Goal: Find specific page/section: Find specific page/section

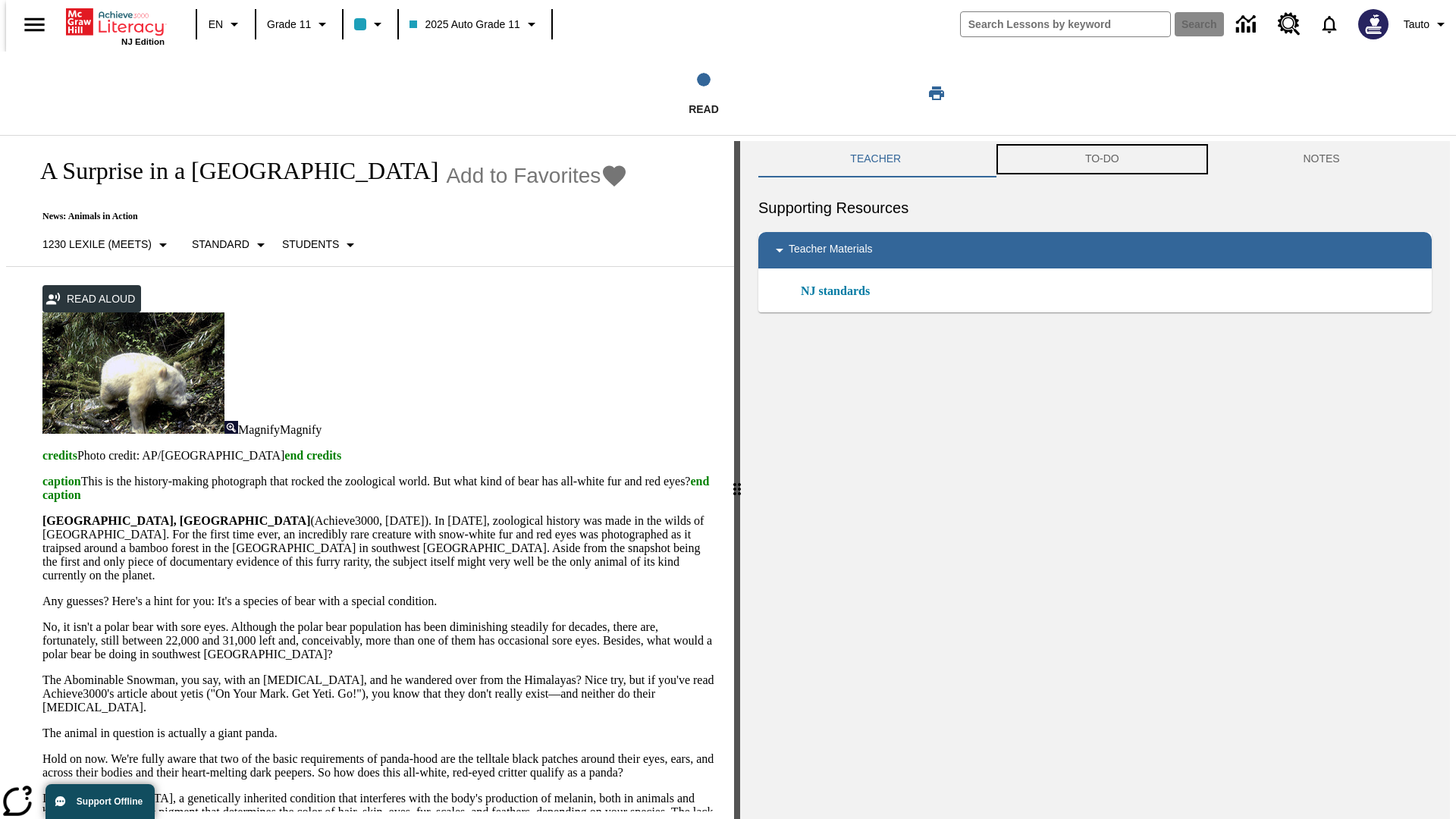
click at [1102, 159] on button "TO-DO" at bounding box center [1102, 159] width 219 height 36
